Goal: Transaction & Acquisition: Purchase product/service

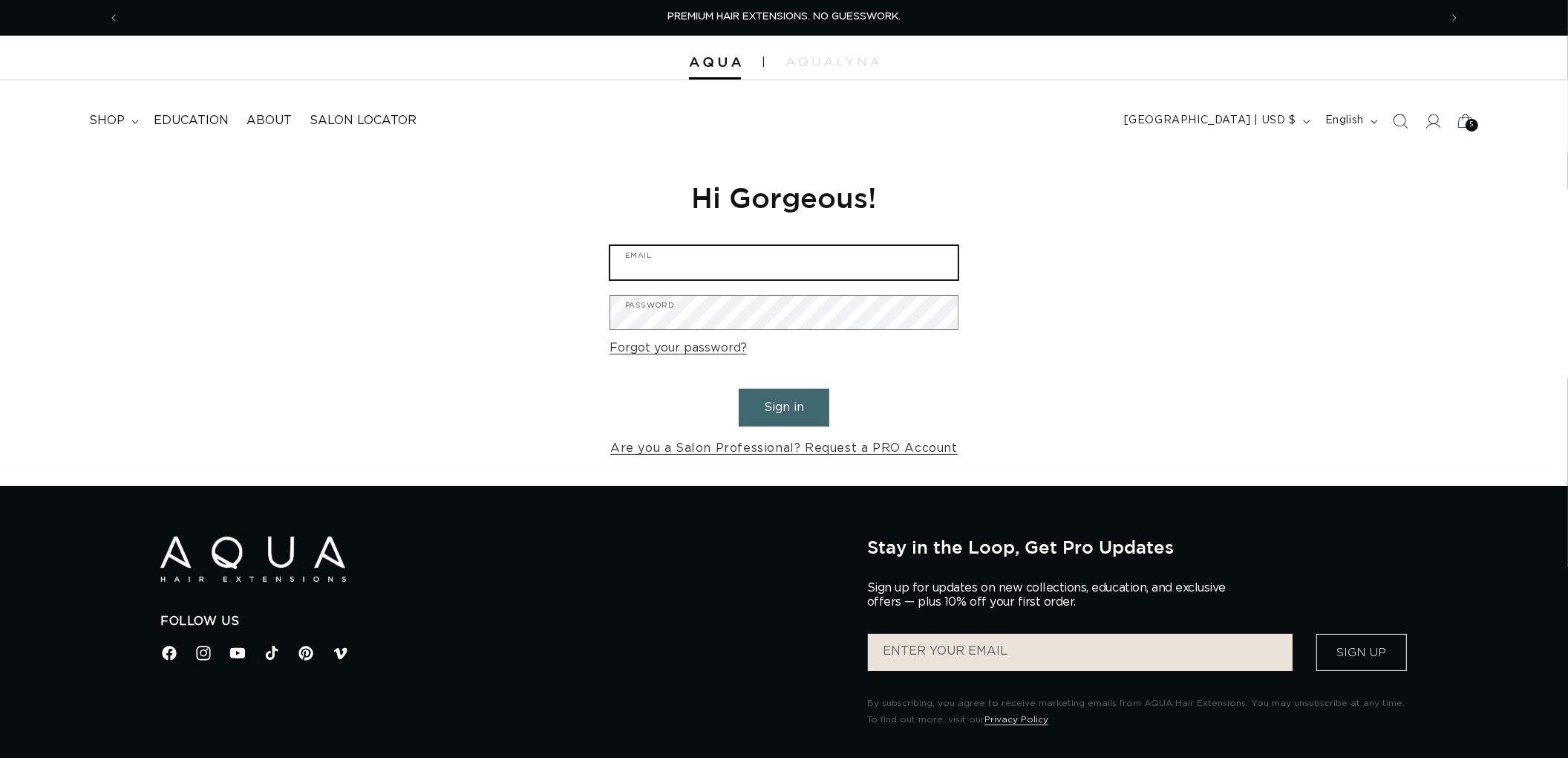
type input "graphics@pabeauty.com"
click at [777, 404] on button "Sign in" at bounding box center [784, 408] width 91 height 37
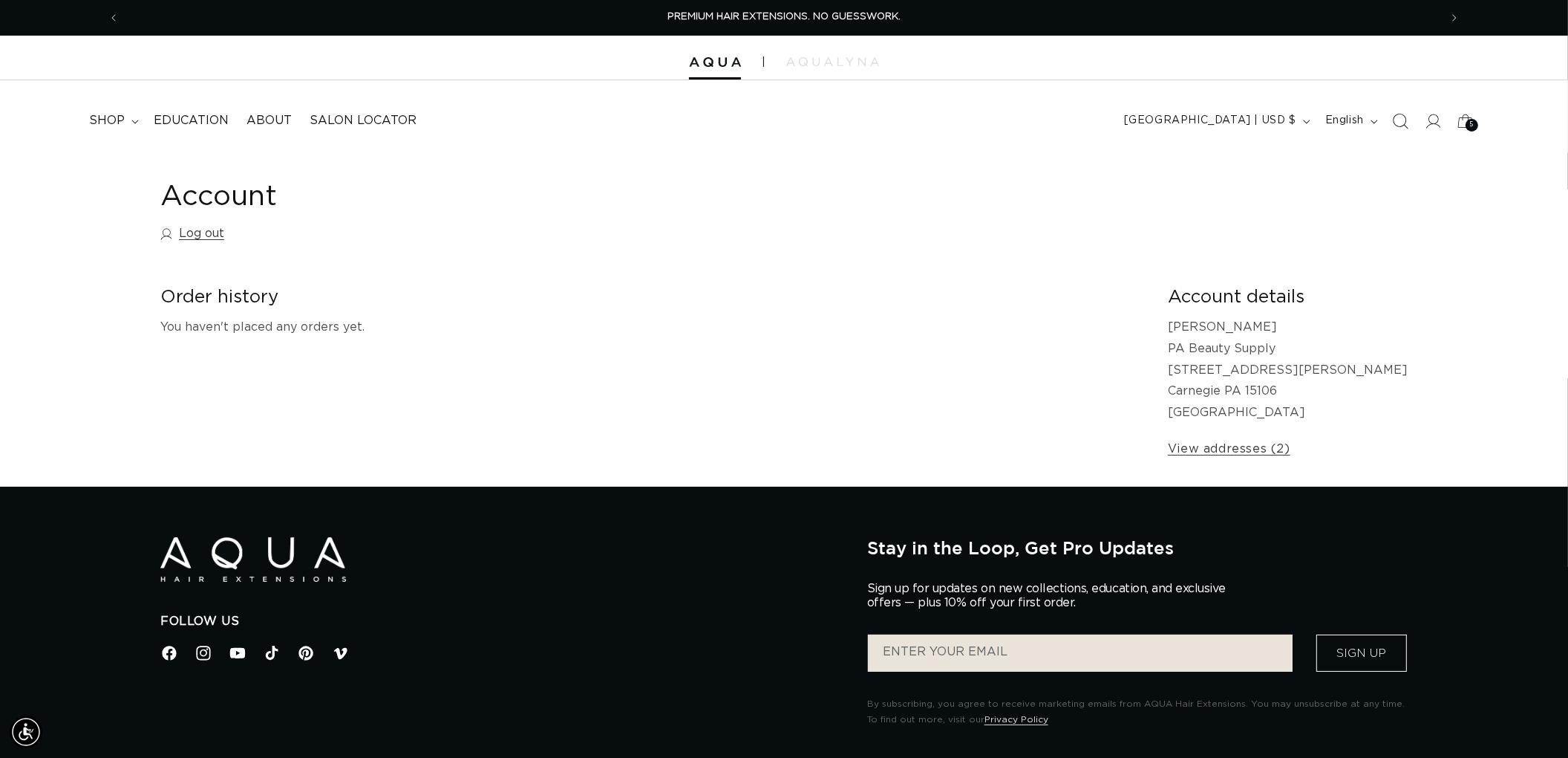
click at [1405, 110] on span "Search" at bounding box center [1400, 120] width 33 height 33
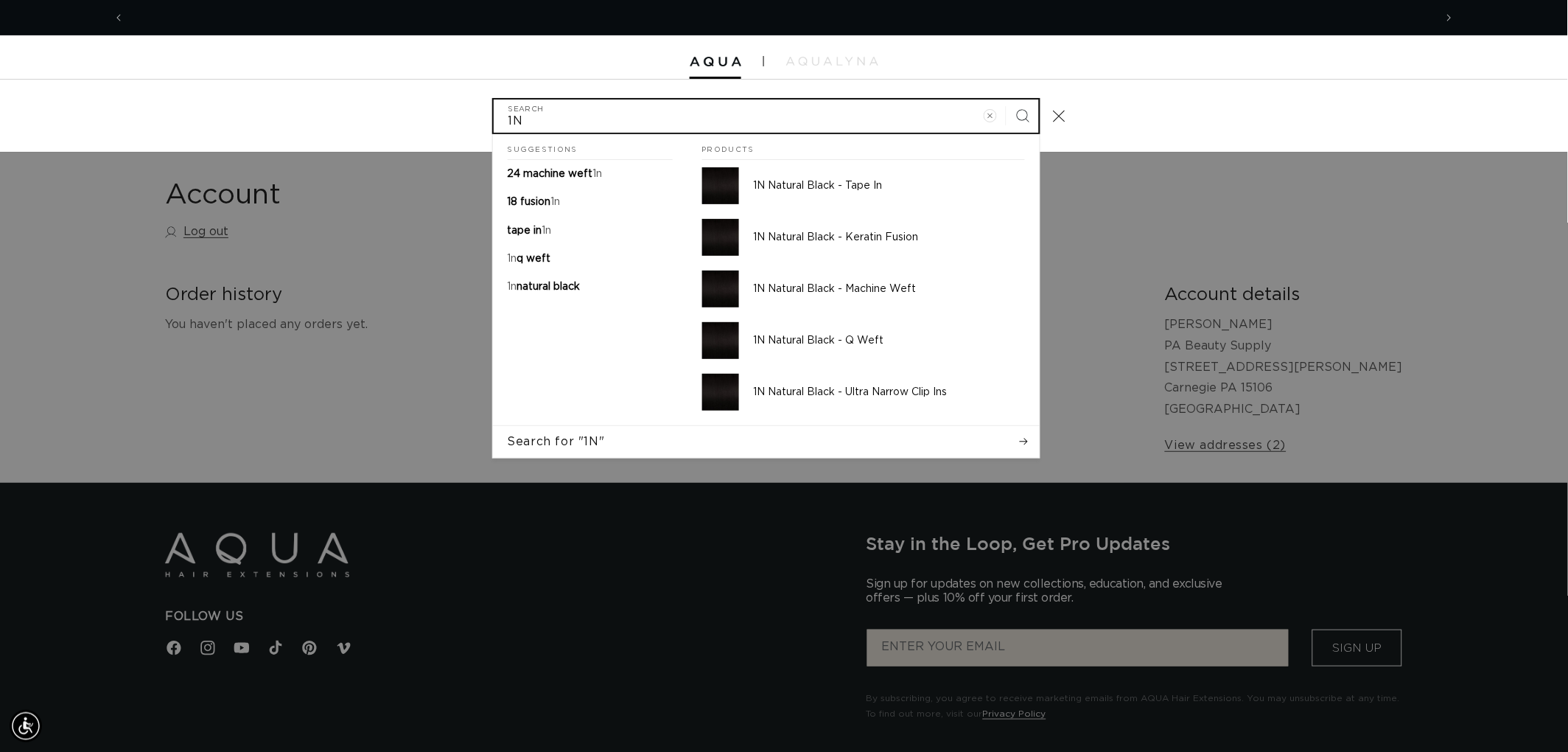
scroll to position [0, 2620]
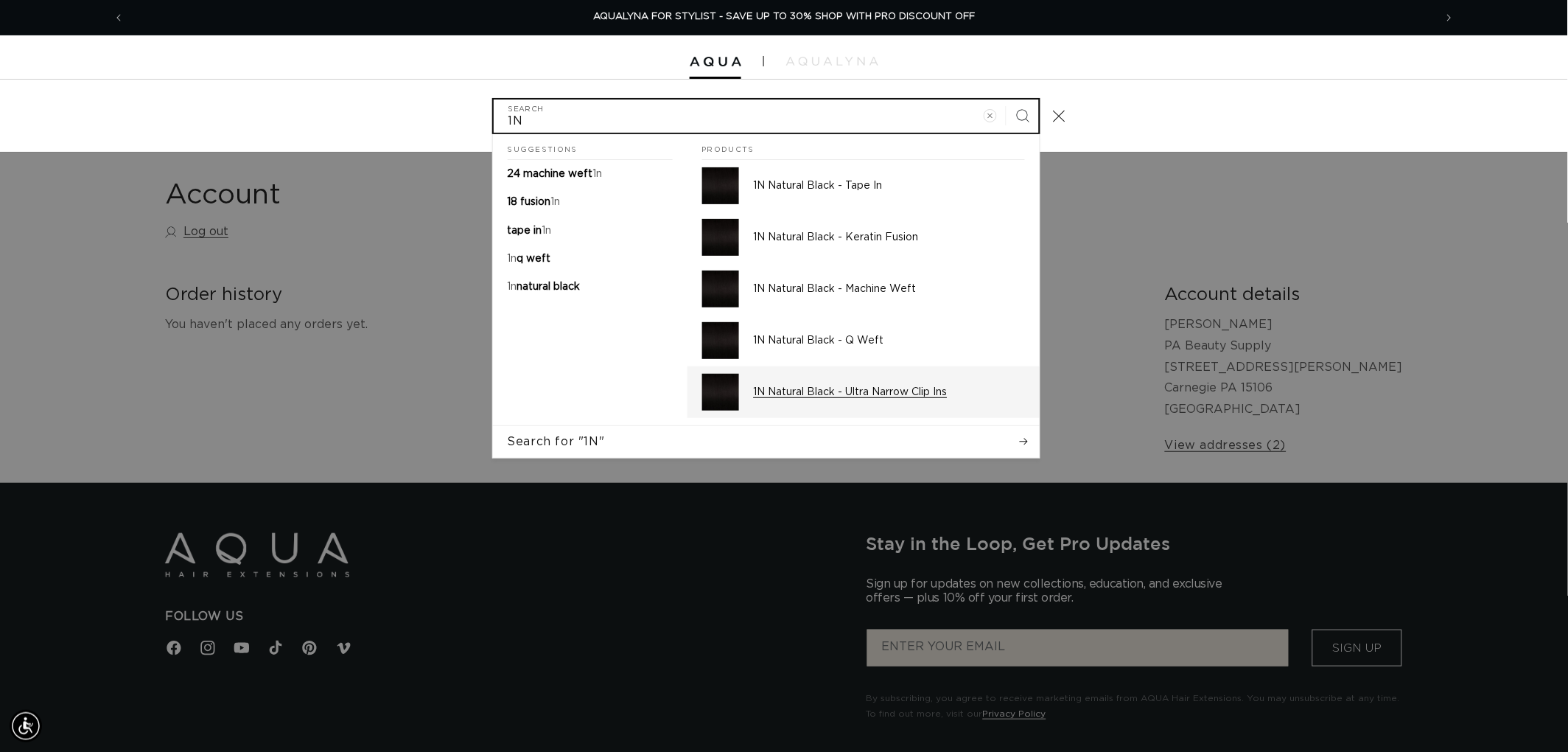
type input "1N"
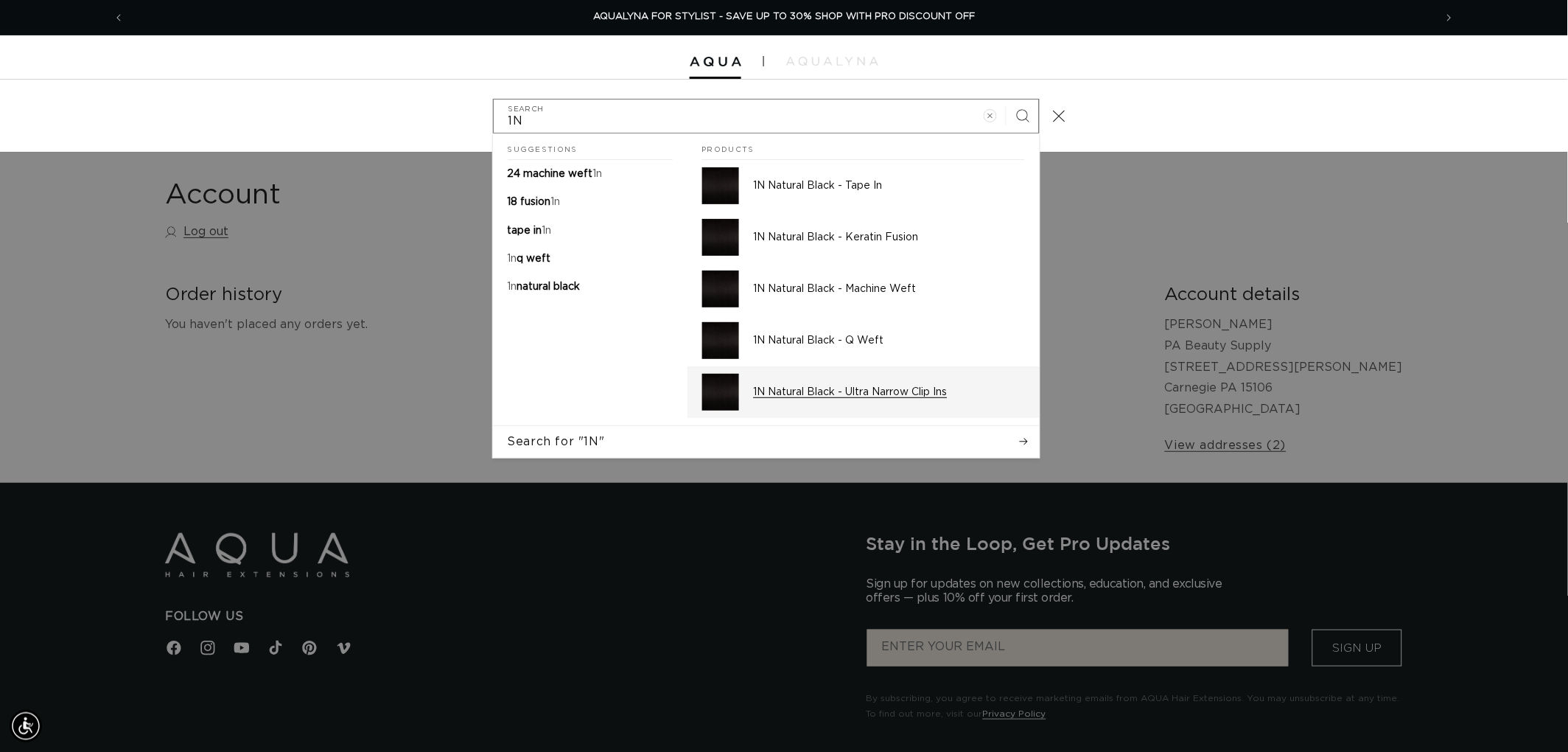
click at [852, 373] on div "1N Natural Black - Ultra Narrow Clip Ins" at bounding box center [889, 392] width 272 height 37
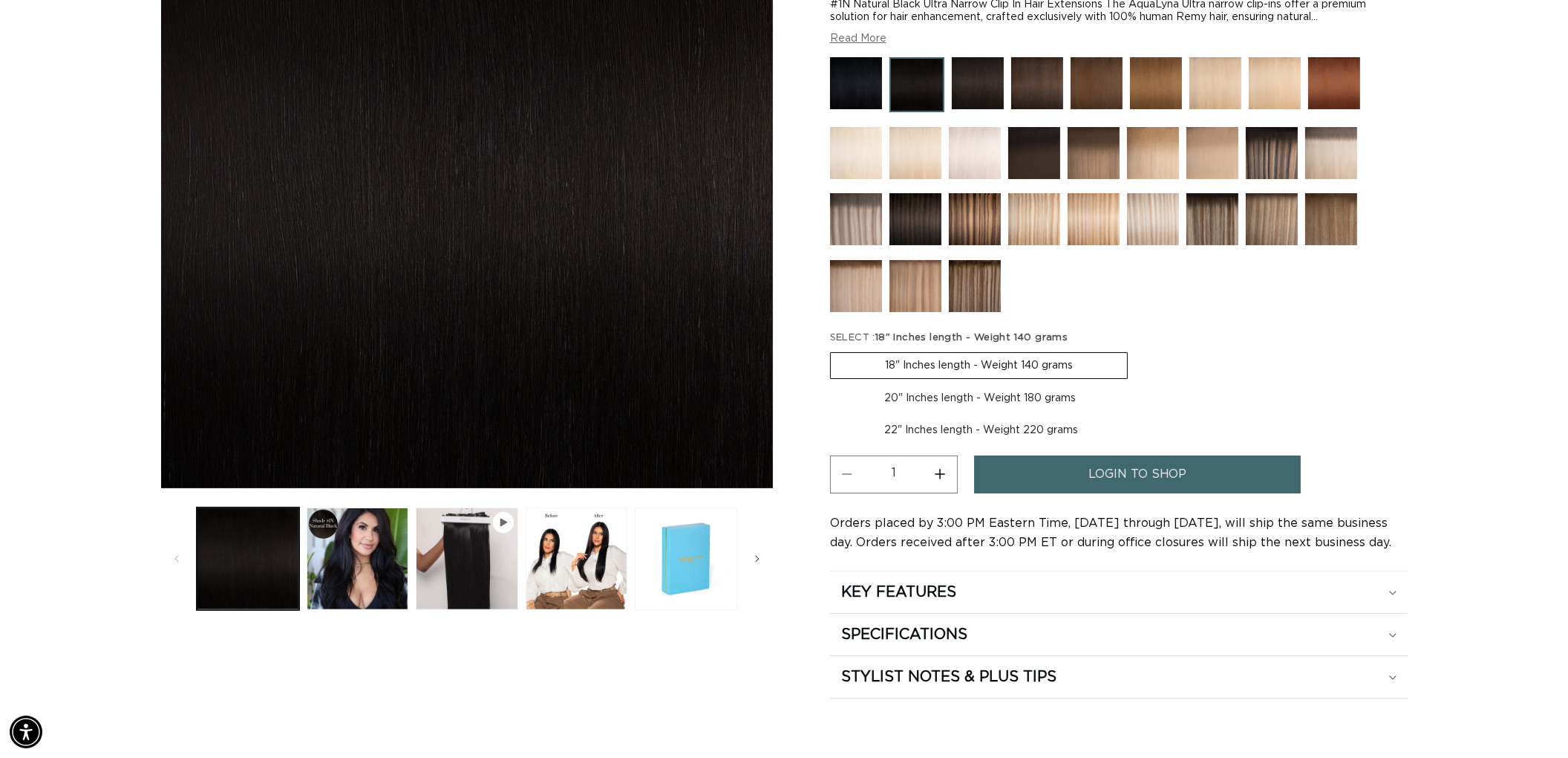
scroll to position [0, 1319]
